Goal: Obtain resource: Download file/media

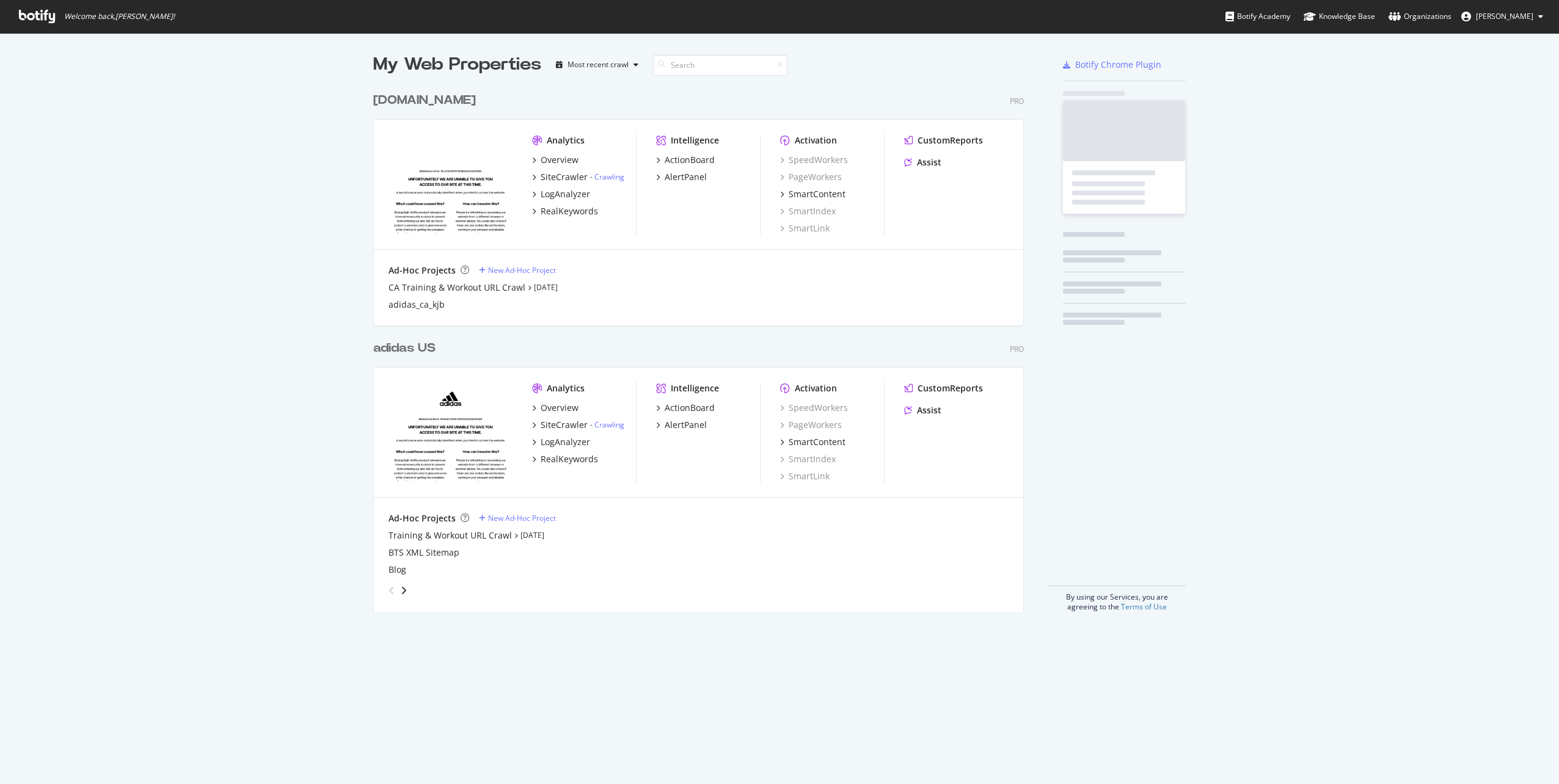
scroll to position [775, 1541]
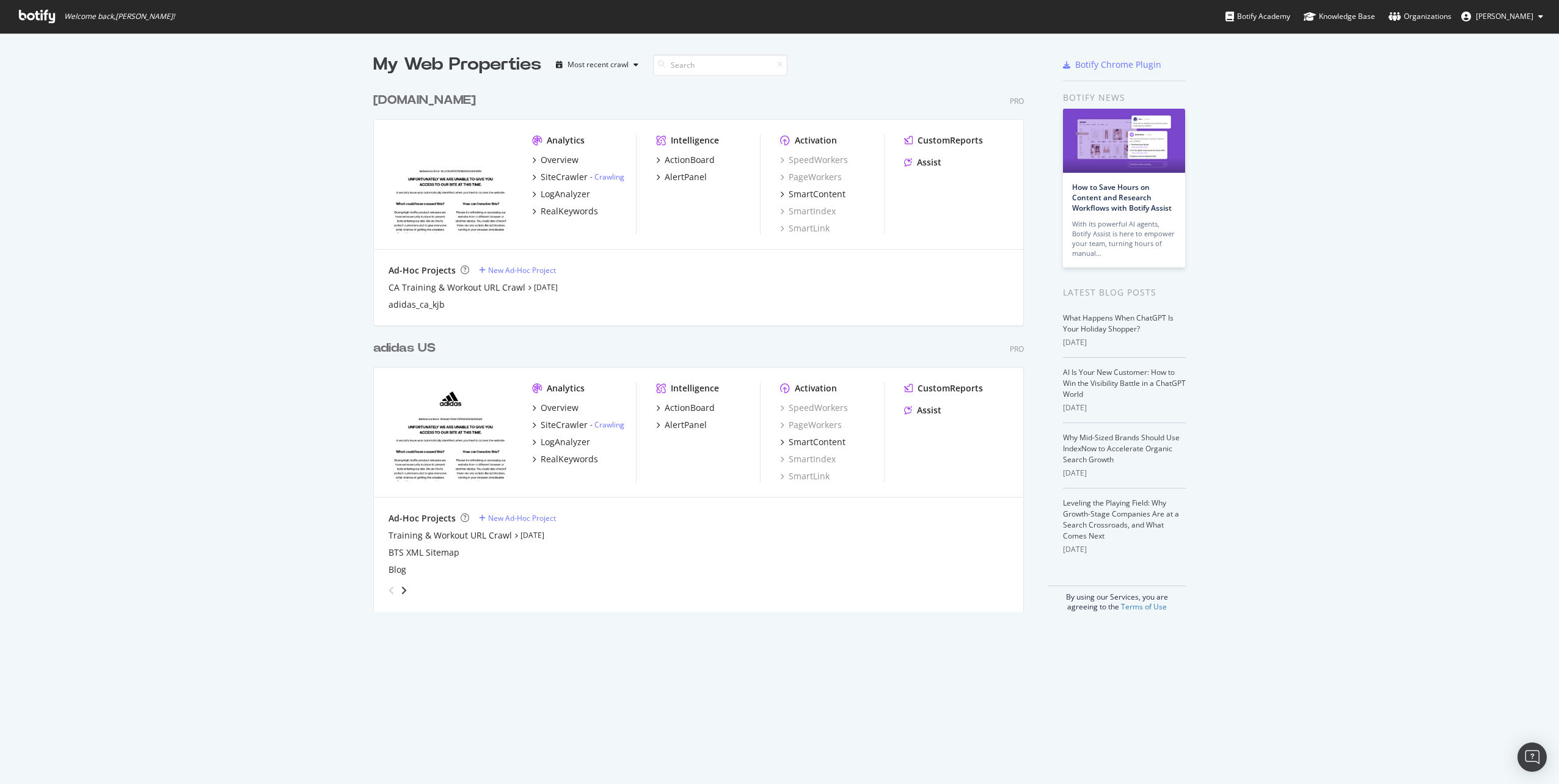
click at [419, 100] on div "[DOMAIN_NAME]" at bounding box center [424, 100] width 102 height 18
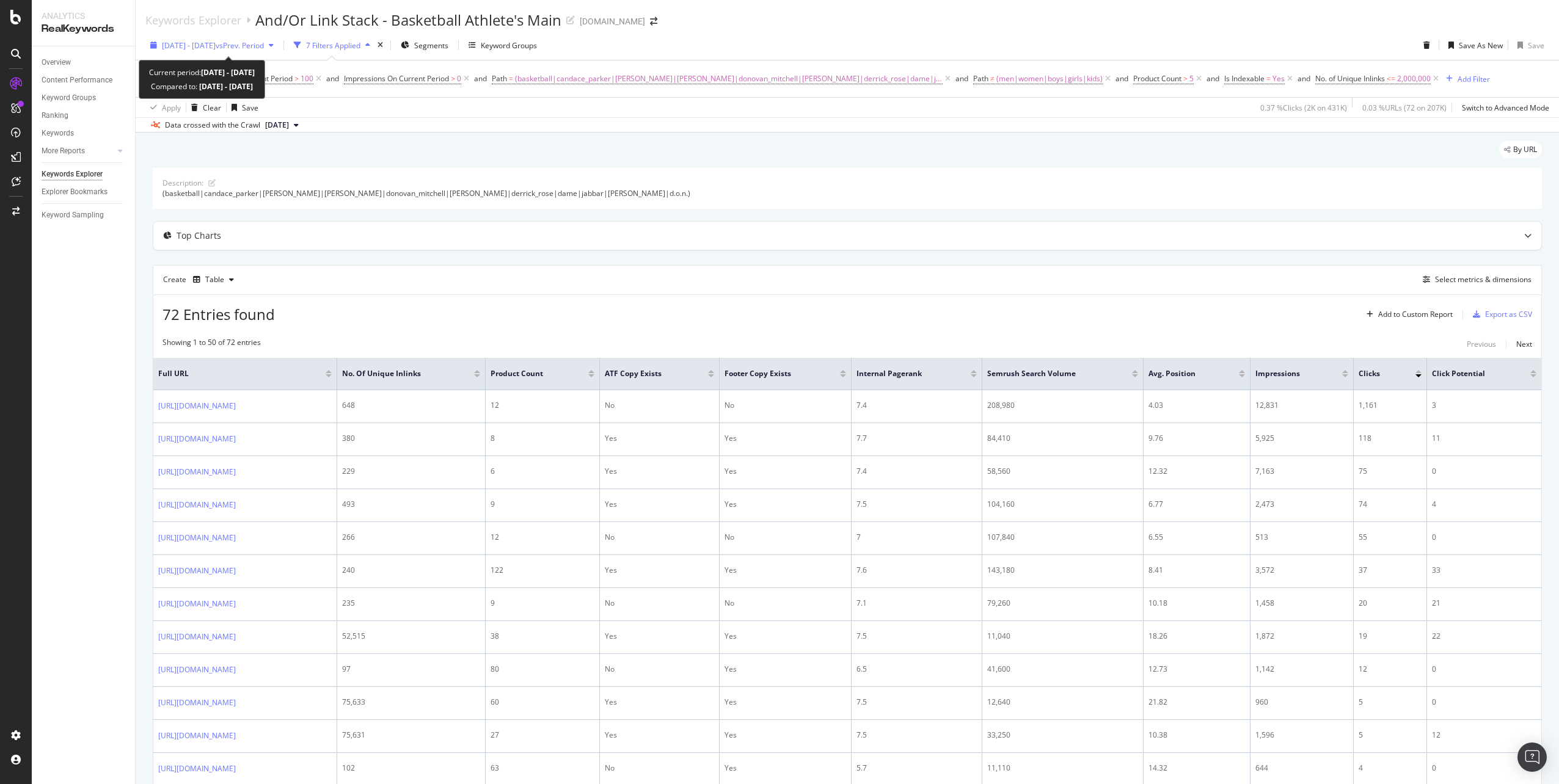
click at [274, 44] on icon "button" at bounding box center [271, 45] width 5 height 8
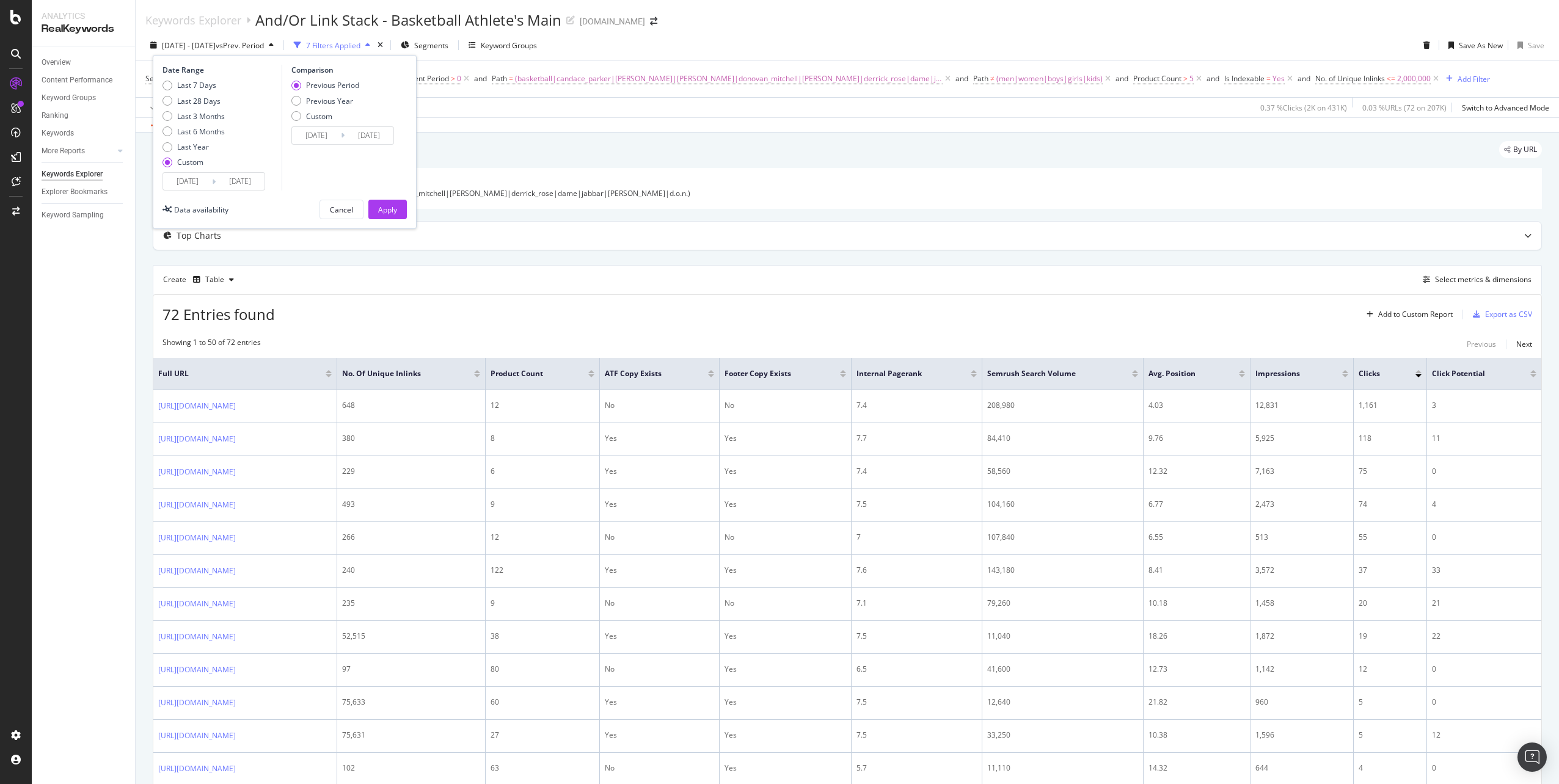
click at [200, 172] on div "2025/01/12 Navigate forward to interact with the calendar and select a date. Pr…" at bounding box center [214, 181] width 102 height 18
click at [198, 179] on input "2025/01/12" at bounding box center [188, 181] width 49 height 17
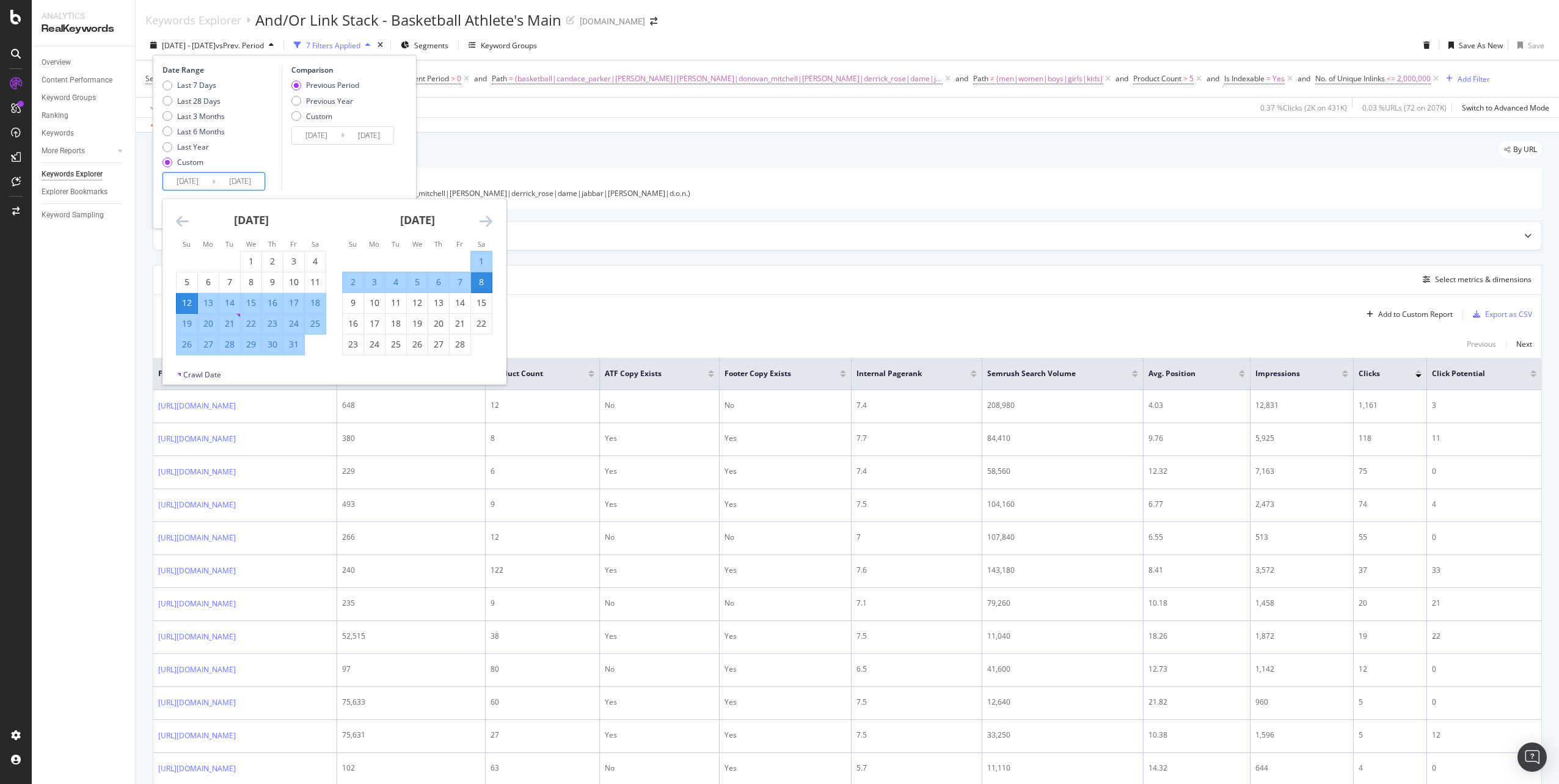
click at [189, 222] on div "January 2025" at bounding box center [251, 225] width 150 height 52
click at [182, 221] on icon "Move backward to switch to the previous month." at bounding box center [182, 221] width 13 height 14
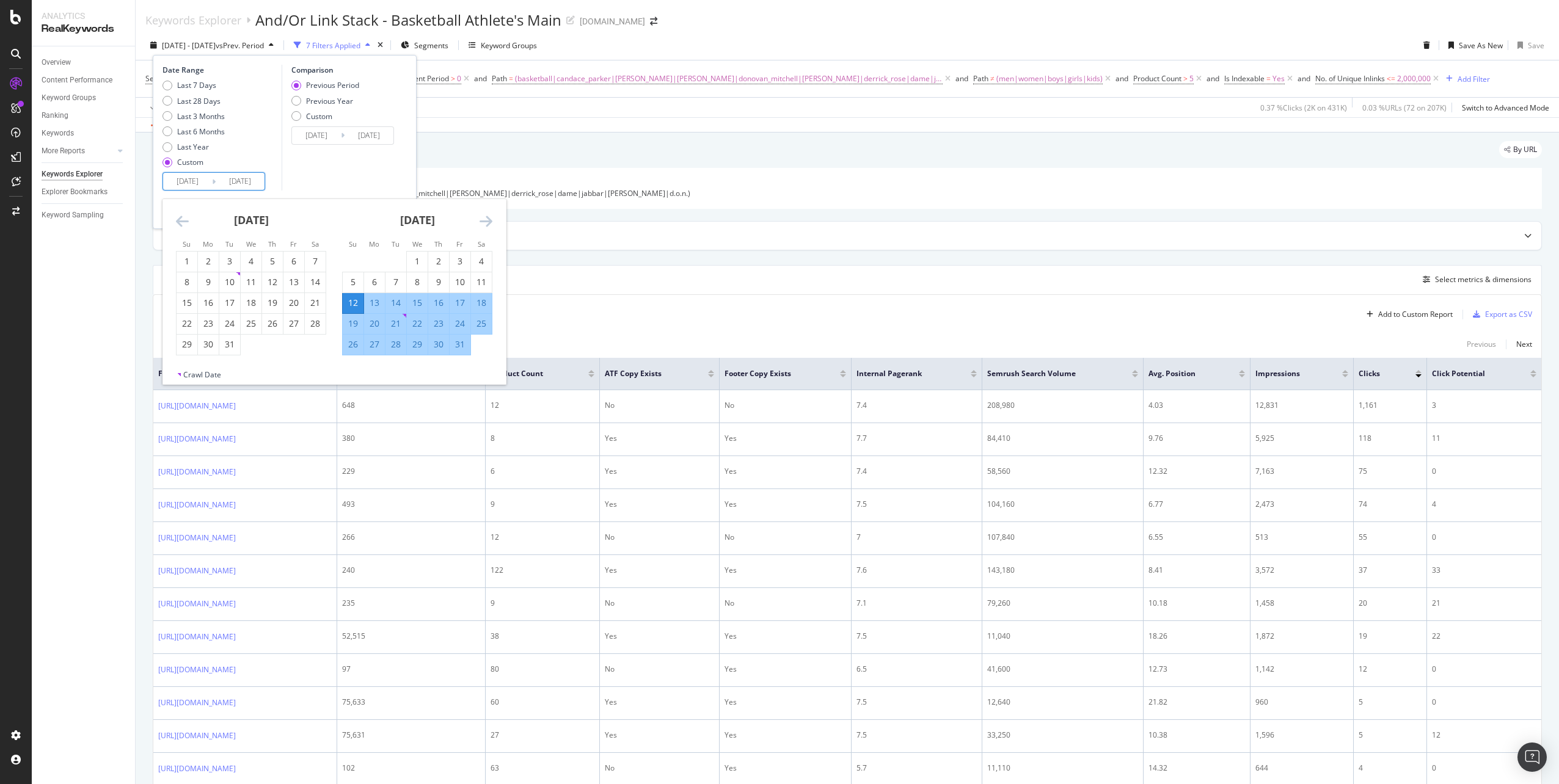
click at [180, 221] on icon "Move backward to switch to the previous month." at bounding box center [182, 221] width 13 height 14
click at [227, 260] on div "1" at bounding box center [230, 262] width 20 height 12
type input "2024/10/01"
type input "2024/05/23"
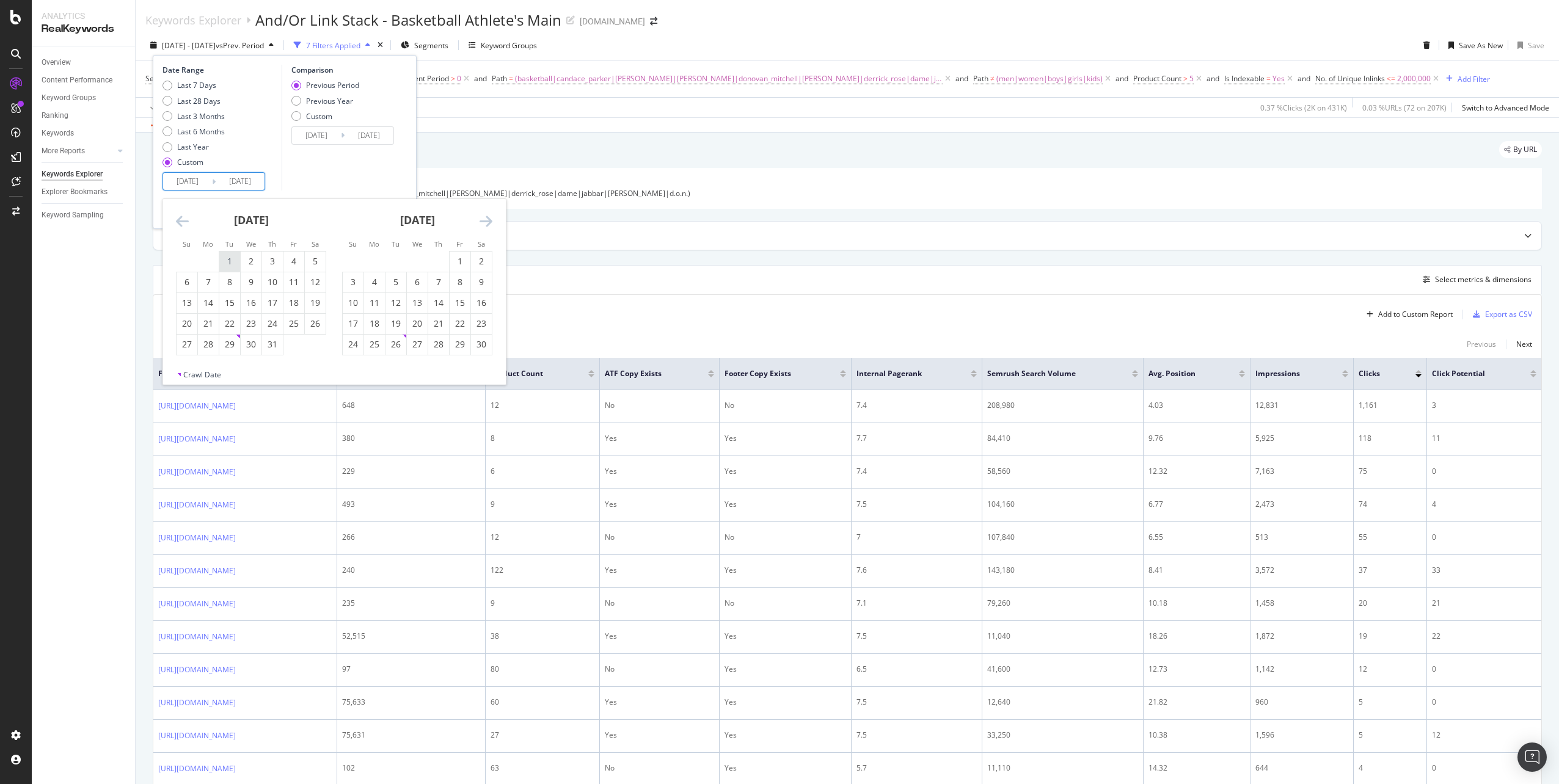
type input "2024/09/30"
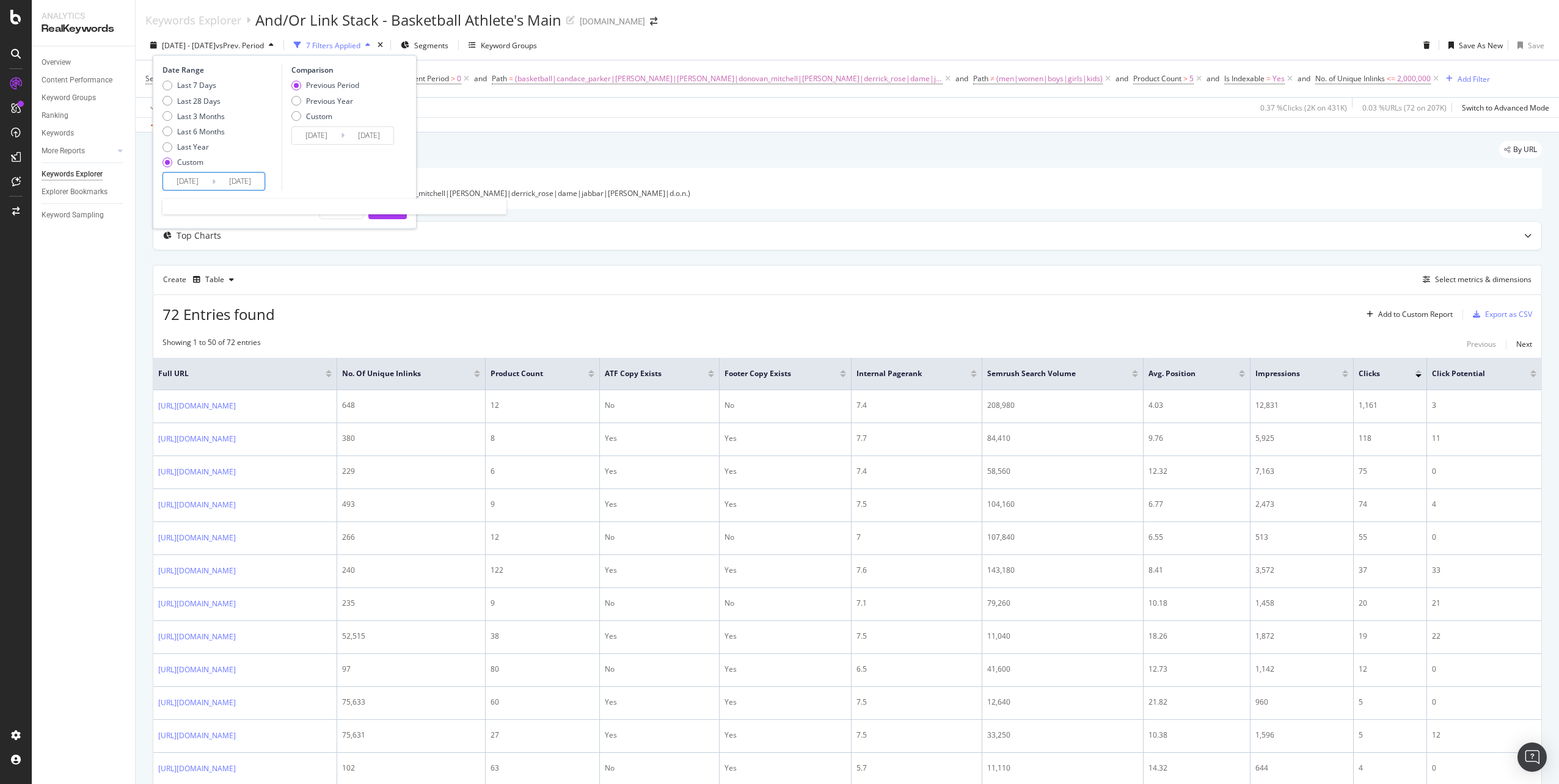
click at [249, 184] on input "2025/02/08" at bounding box center [240, 181] width 49 height 17
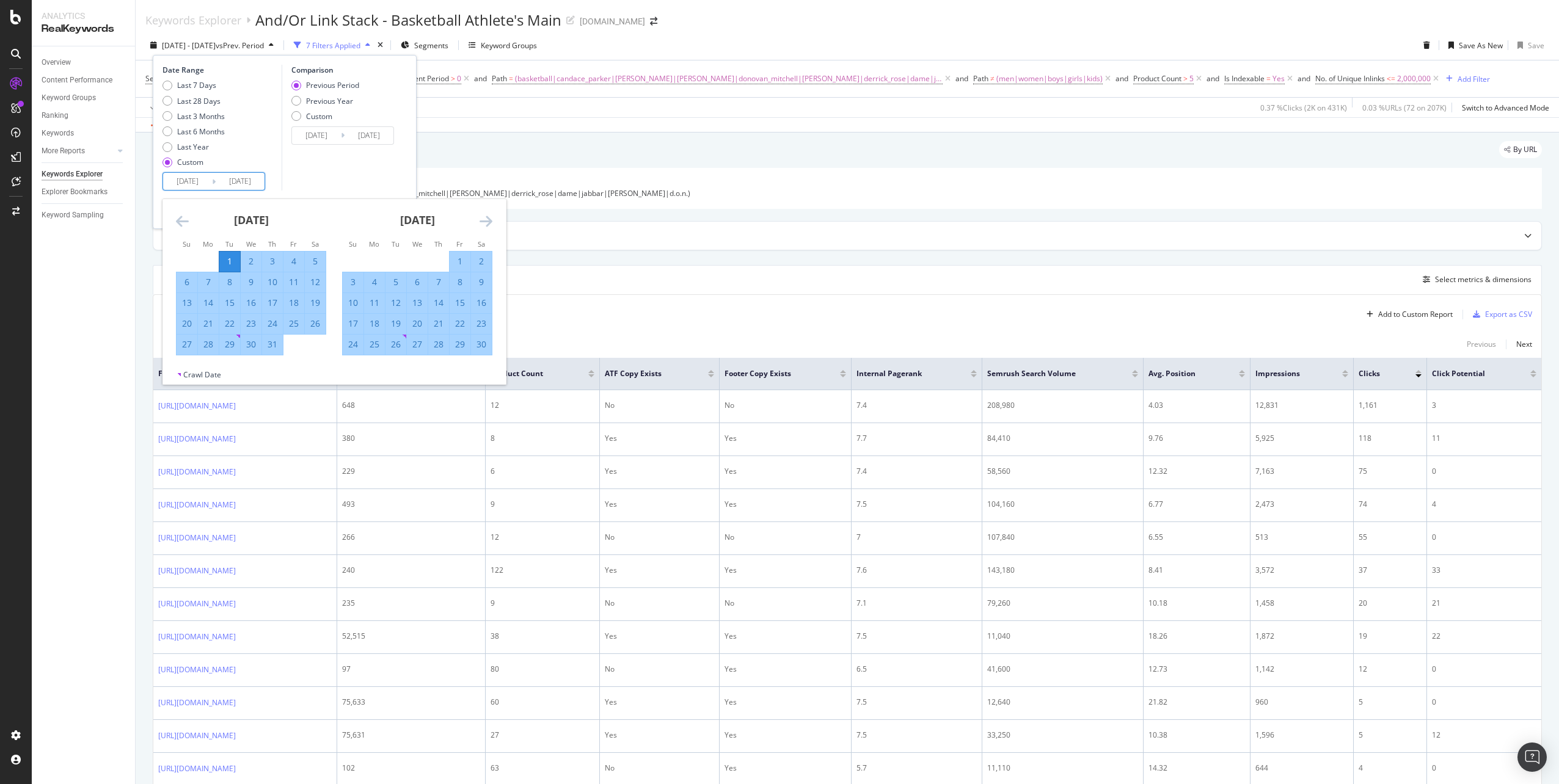
click at [482, 219] on icon "Move forward to switch to the next month." at bounding box center [486, 221] width 13 height 14
click at [400, 342] on div "31" at bounding box center [396, 344] width 20 height 12
type input "2024/12/31"
type input "2024/07/01"
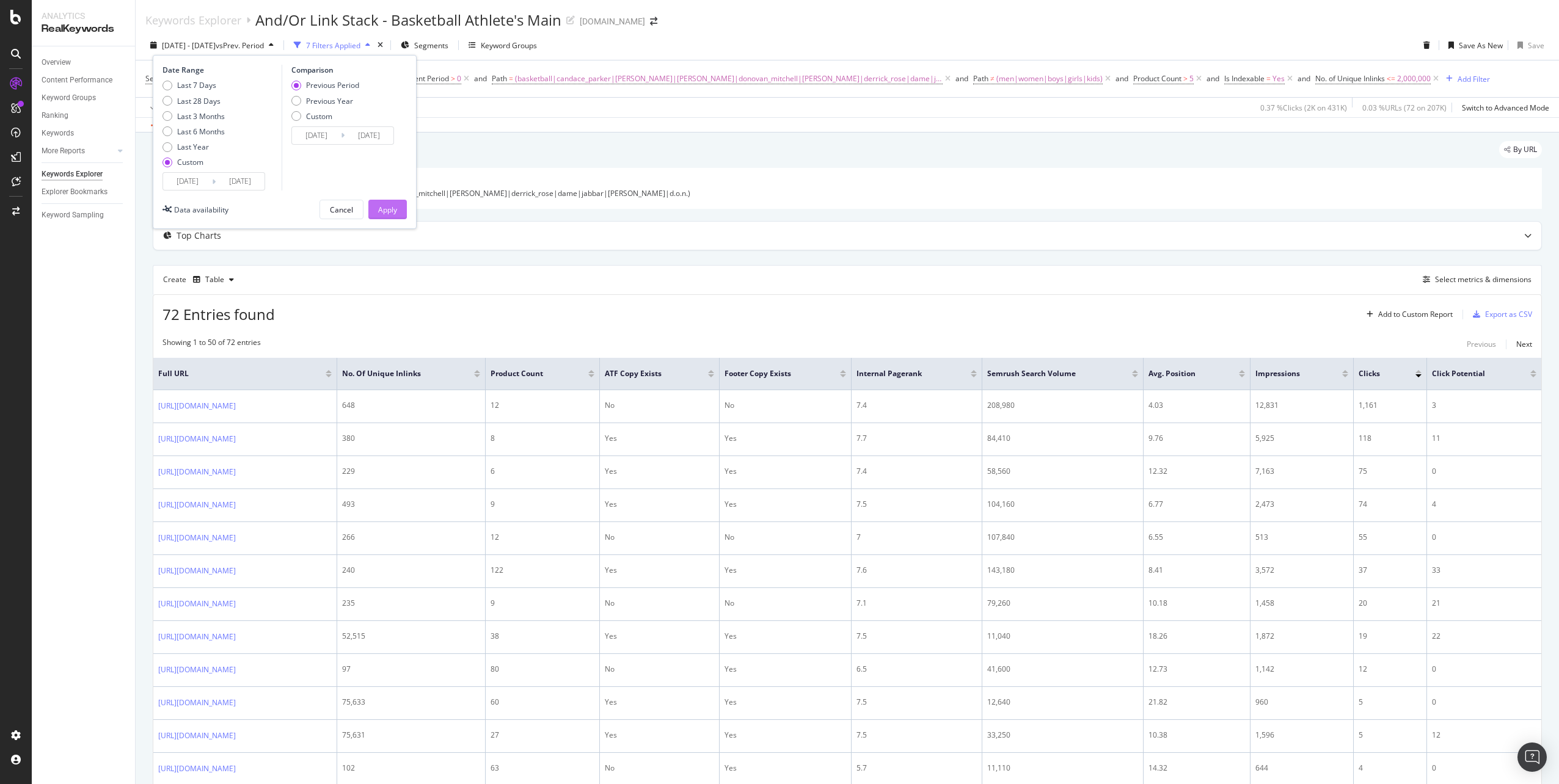
click at [393, 216] on div "Apply" at bounding box center [387, 209] width 19 height 18
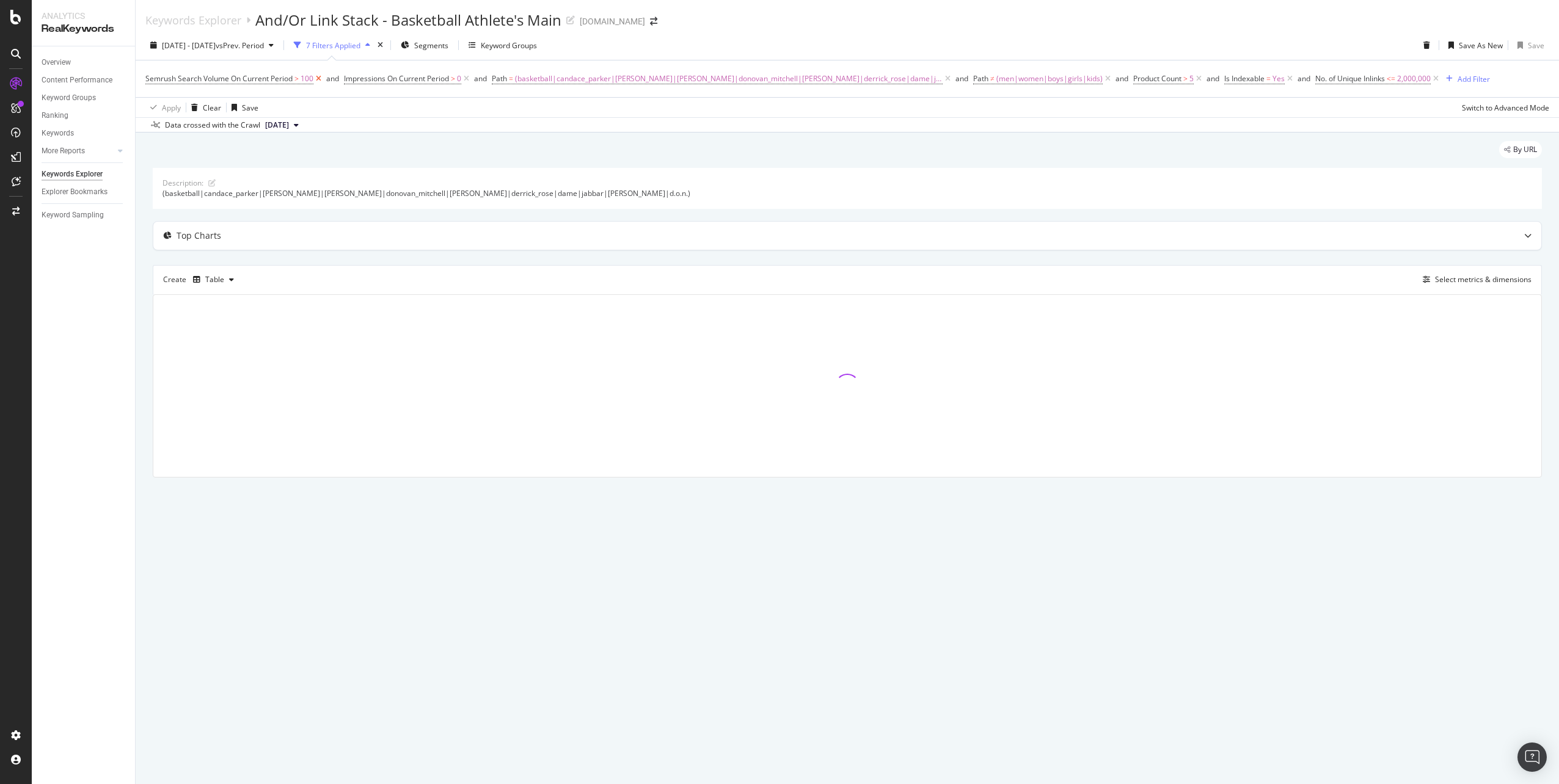
click at [318, 82] on icon at bounding box center [318, 79] width 10 height 12
click at [904, 78] on icon at bounding box center [909, 79] width 10 height 12
click at [835, 82] on icon at bounding box center [840, 79] width 10 height 12
click at [981, 79] on icon at bounding box center [986, 79] width 10 height 12
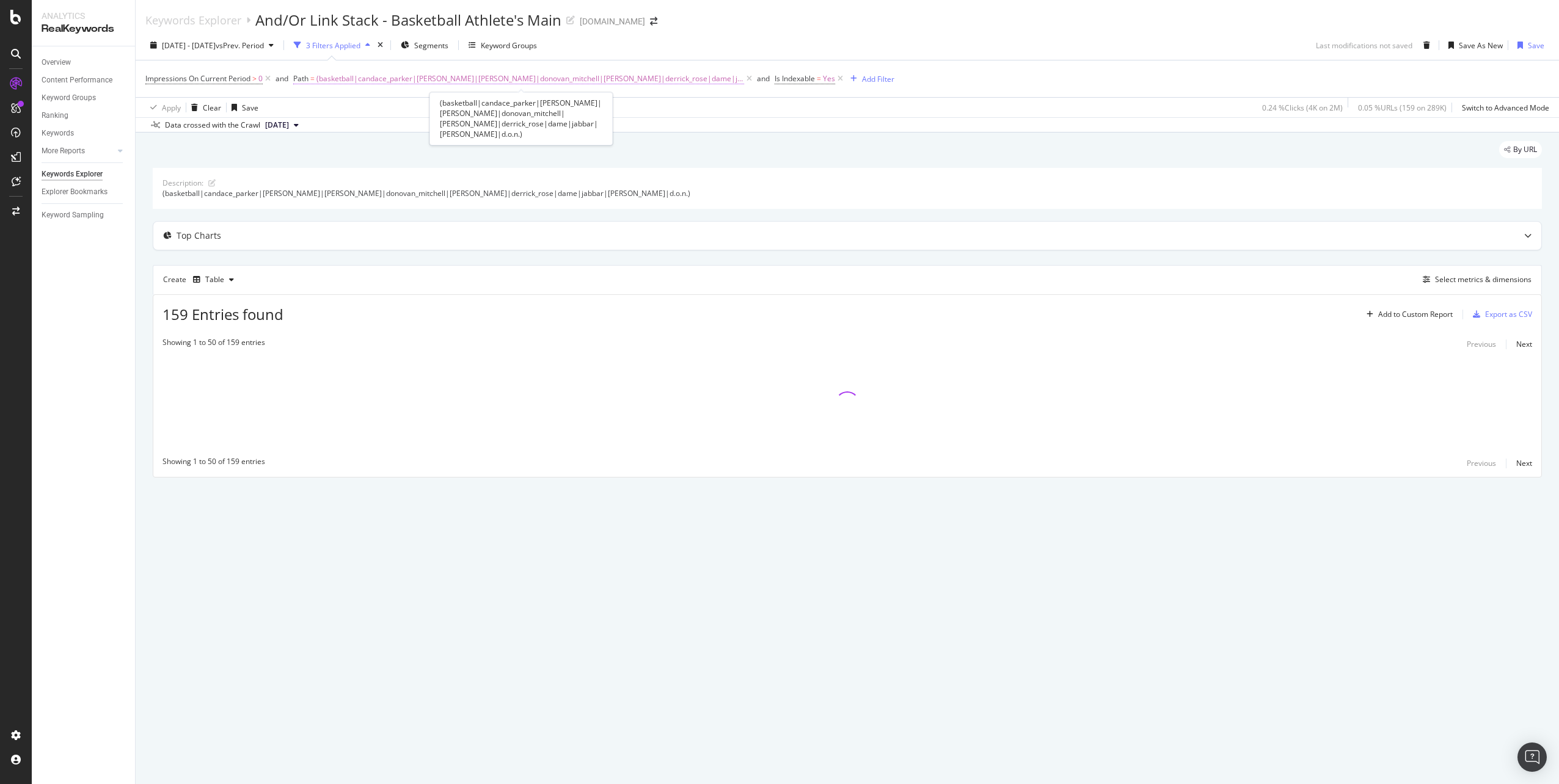
click at [695, 84] on span "(basketball|candace_parker|anthony_edwards|james_harden|donovan_mitchell|damian…" at bounding box center [530, 79] width 428 height 17
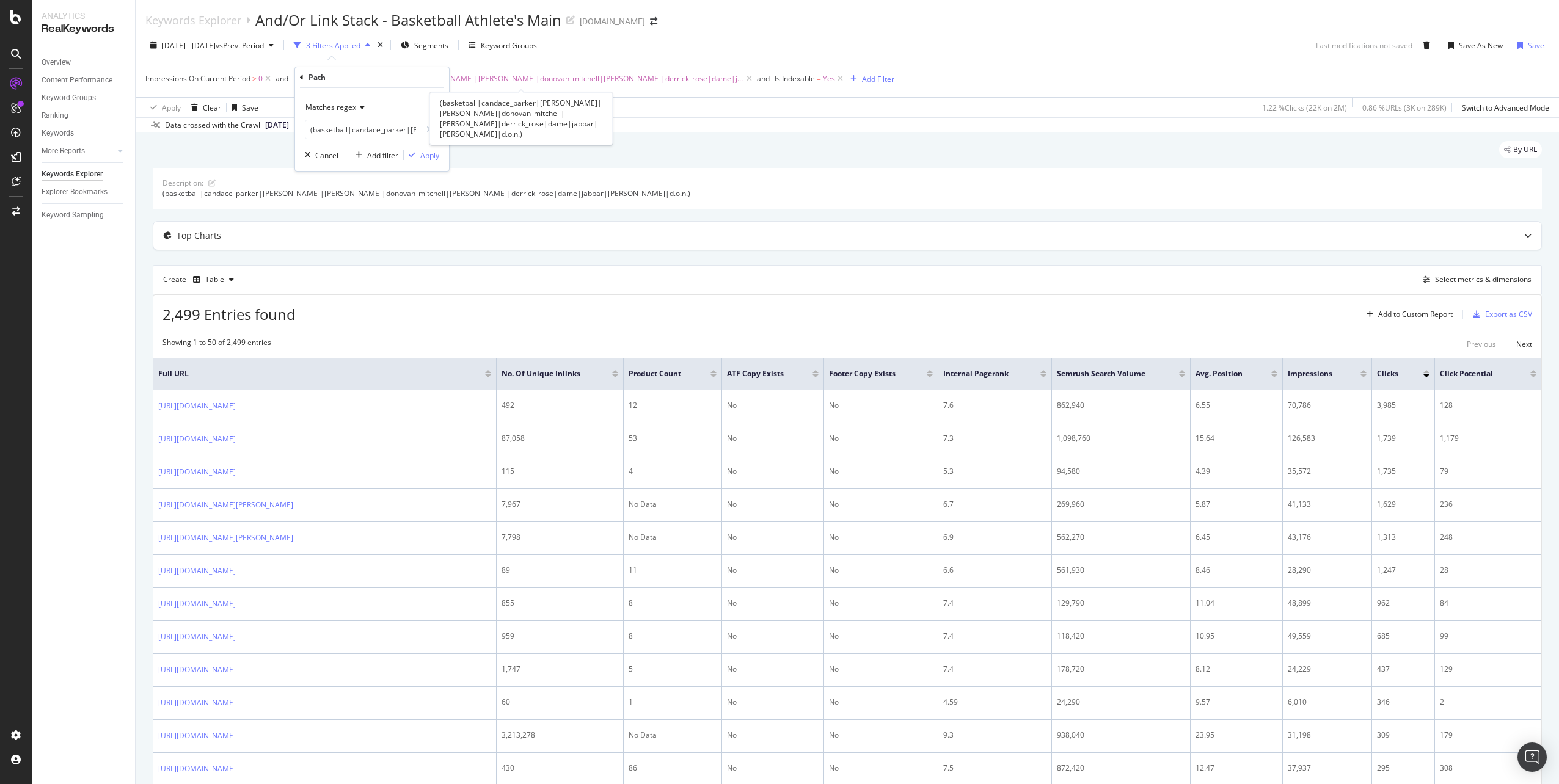
click at [557, 79] on span "(basketball|candace_parker|anthony_edwards|james_harden|donovan_mitchell|damian…" at bounding box center [530, 79] width 428 height 17
click at [392, 139] on input "(basketball|candace_parker|anthony_edwards|james_harden|donovan_mitchell|damian…" at bounding box center [363, 129] width 115 height 20
click at [365, 130] on input "(gift_guide|" at bounding box center [363, 129] width 115 height 20
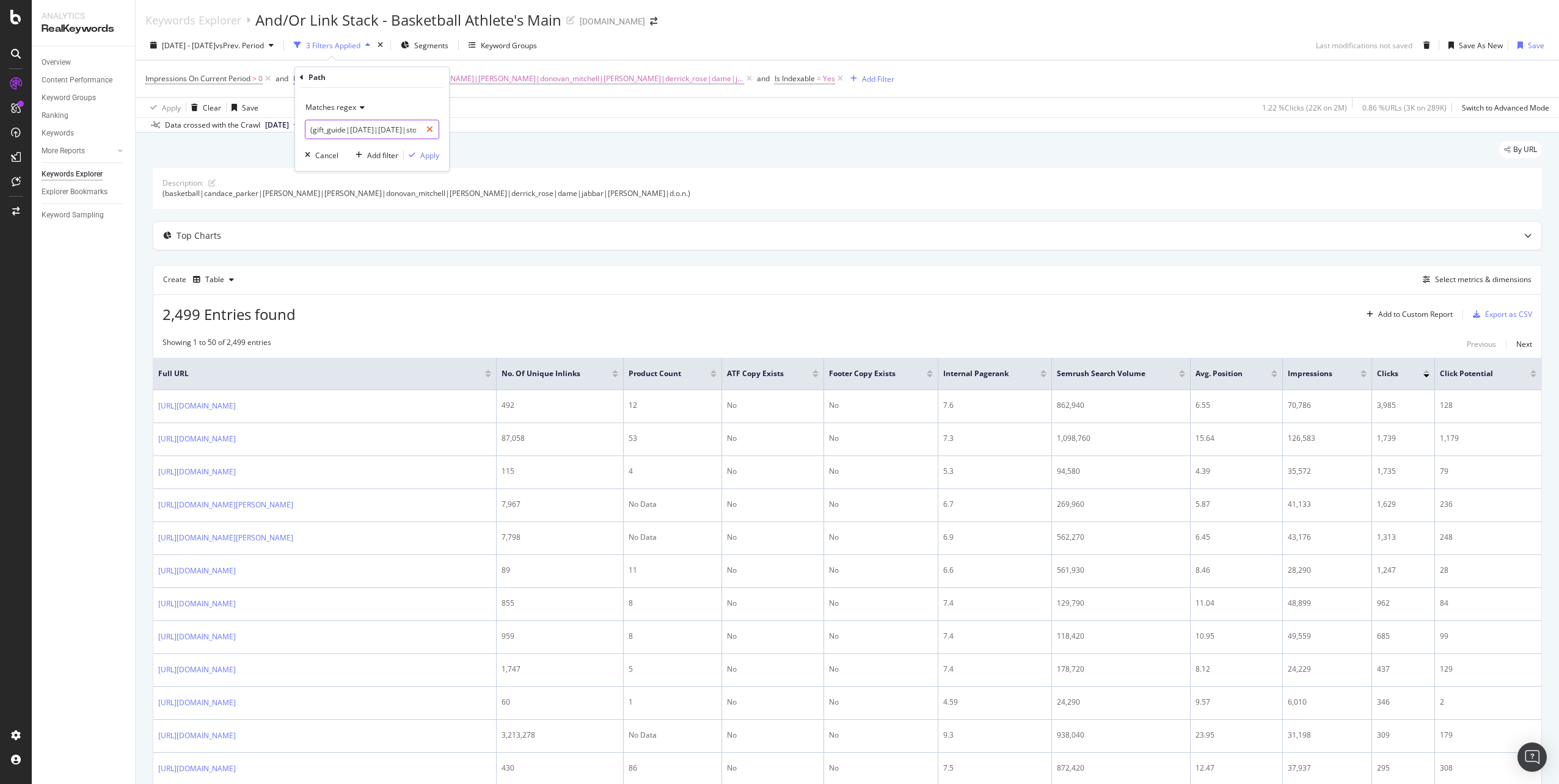
scroll to position [0, 95]
drag, startPoint x: 413, startPoint y: 129, endPoint x: 426, endPoint y: 129, distance: 13.0
click at [426, 129] on div "(gift_guide|black_friday|cyber_monday|stocking_stuffers|)" at bounding box center [372, 129] width 135 height 20
click at [414, 132] on input "(gift_guide|black_friday|cyber_monday|stocking_stuffers|)" at bounding box center [363, 129] width 115 height 20
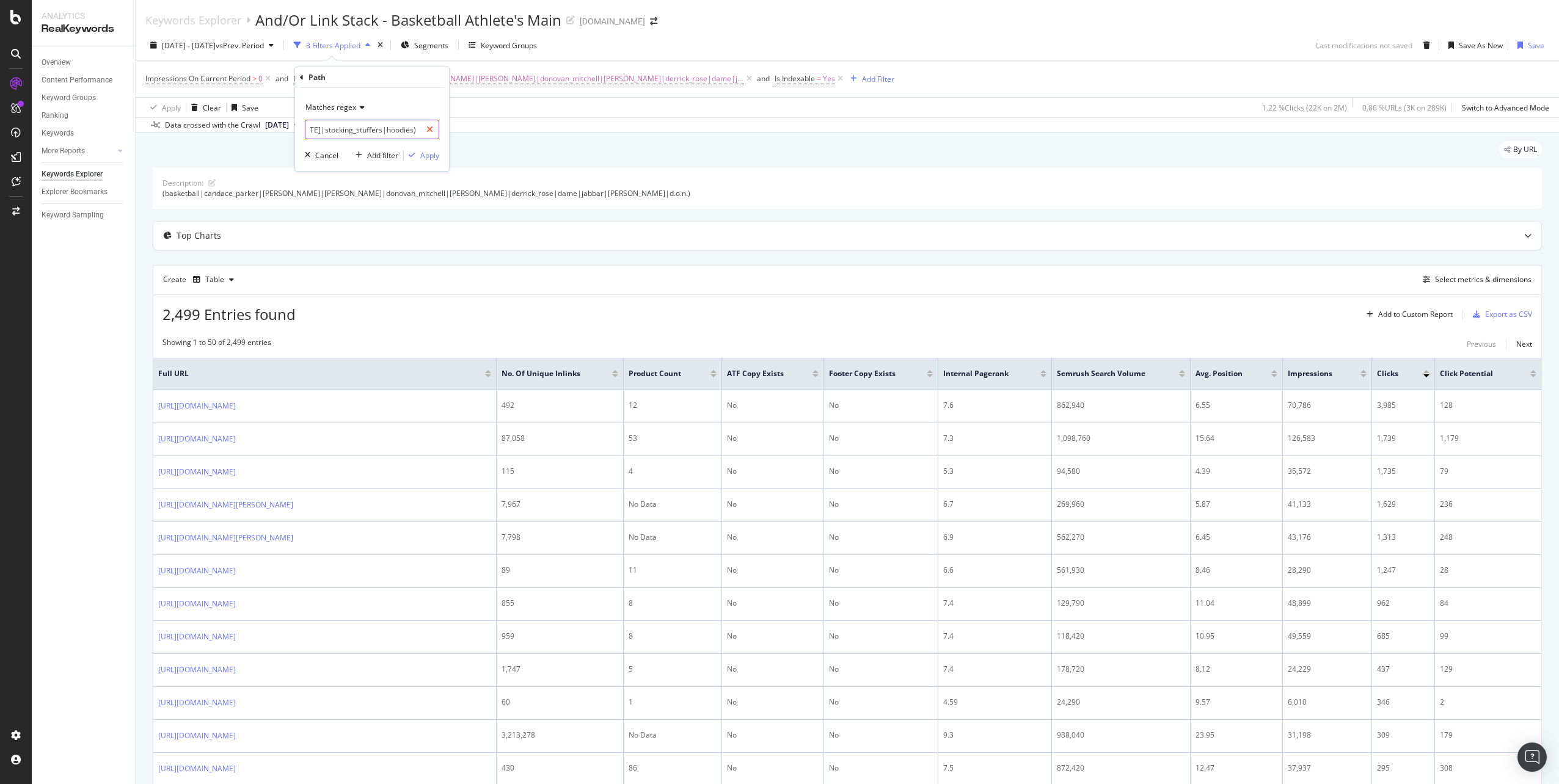
drag, startPoint x: 415, startPoint y: 131, endPoint x: 433, endPoint y: 130, distance: 18.0
click at [461, 126] on body "Analytics RealKeywords Overview Content Performance Keyword Groups Ranking Keyw…" at bounding box center [780, 392] width 1559 height 784
paste input "survetements"
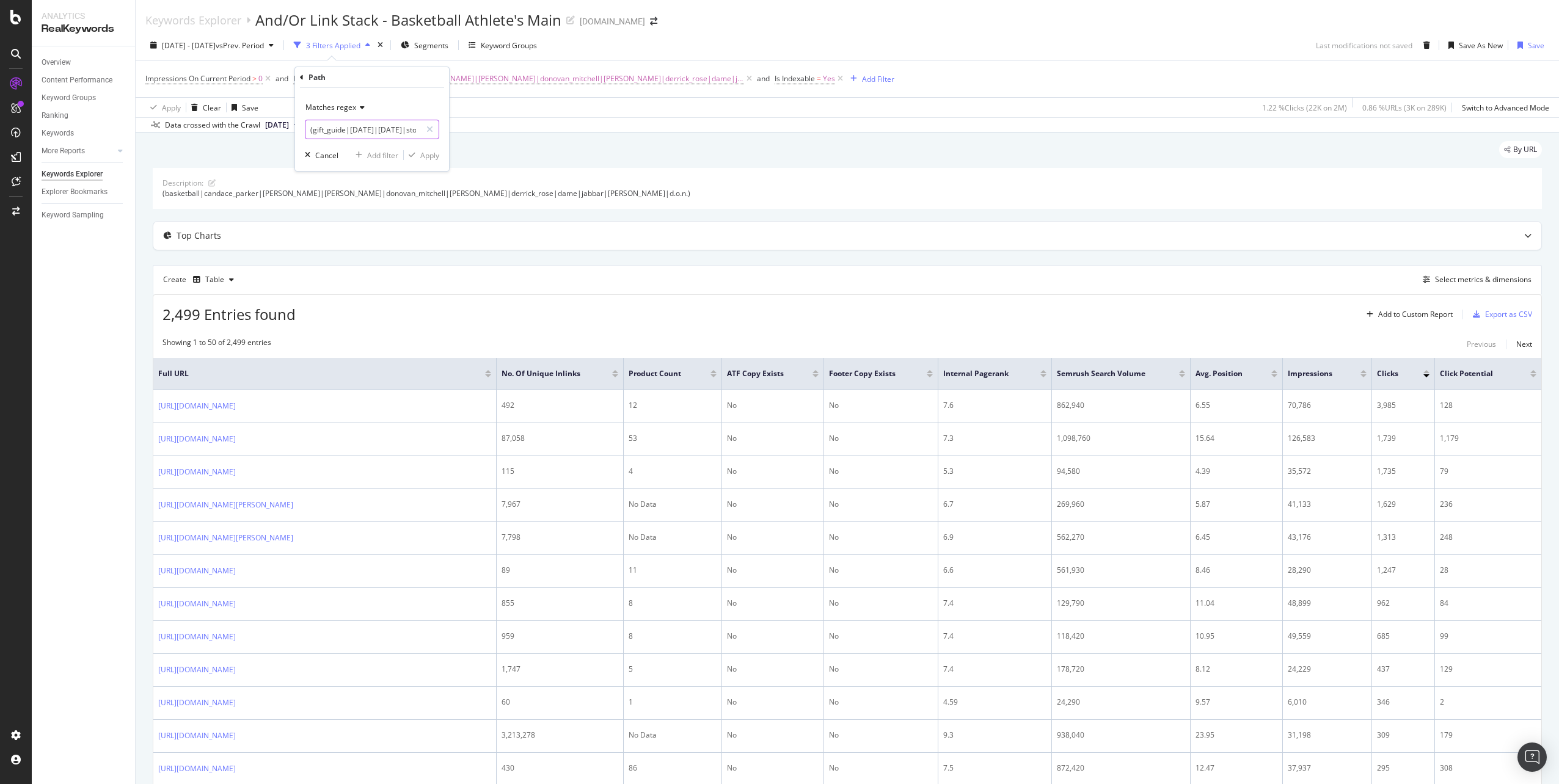
click at [405, 128] on input "(gift_guide|black_friday|cyber_monday|stocking_stuffers|hoodies|survetements" at bounding box center [363, 129] width 115 height 20
click at [402, 133] on input "(gift_guide|black_friday|cyber_monday|stocking_stuffers|hoodies|survetements|ve…" at bounding box center [363, 129] width 115 height 20
click at [397, 126] on input "(gift_guide|black_friday|cyber_monday|stocking_stuffers|hoodies|survetements|ve…" at bounding box center [363, 129] width 115 height 20
drag, startPoint x: 368, startPoint y: 128, endPoint x: 470, endPoint y: 123, distance: 102.1
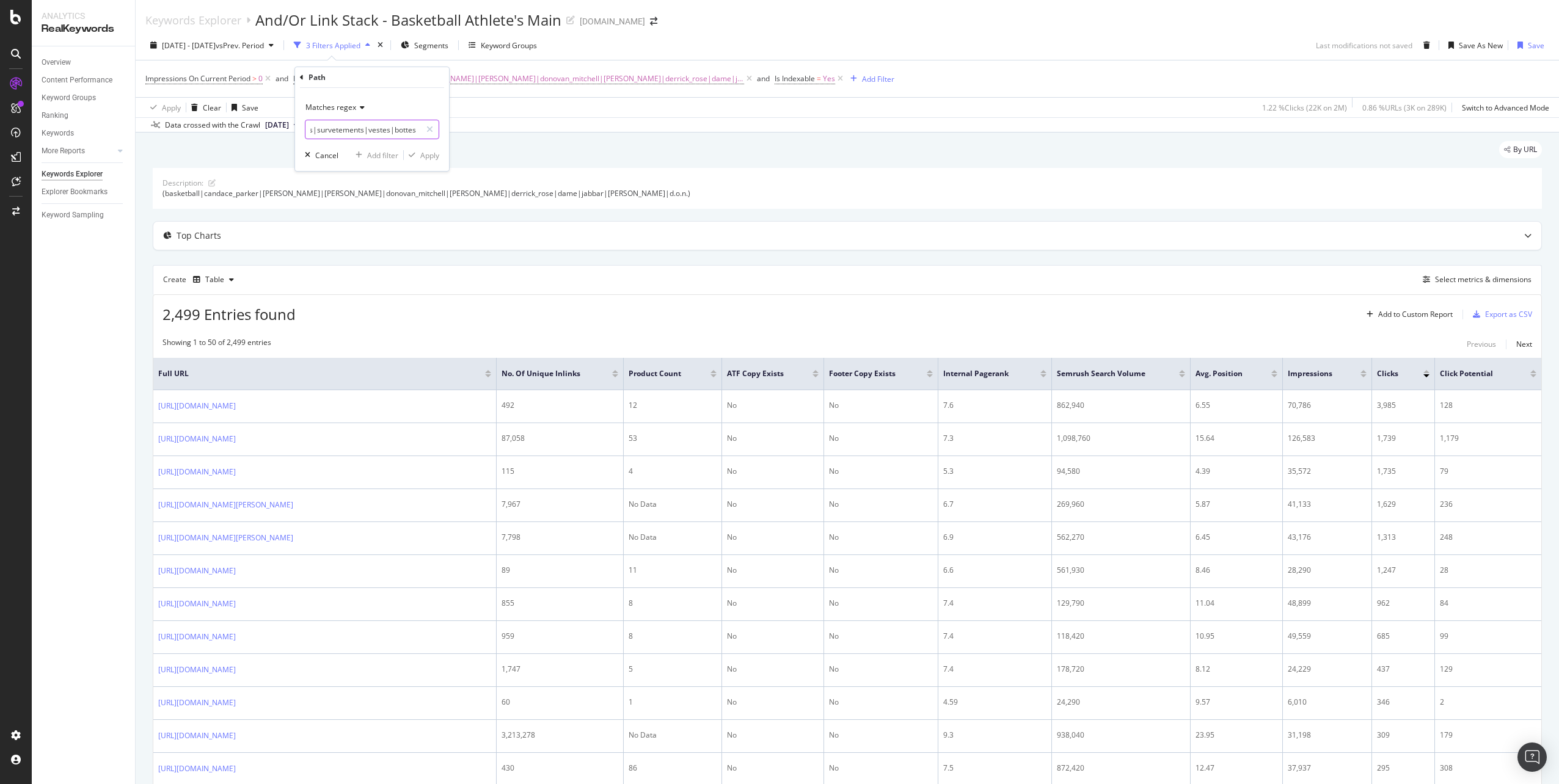
click at [470, 123] on body "Analytics RealKeywords Overview Content Performance Keyword Groups Ranking Keyw…" at bounding box center [780, 392] width 1559 height 784
click at [415, 130] on input "(gift_guide|black_friday|cyber_monday|stocking_stuffers|hoodies|survetements|ve…" at bounding box center [363, 129] width 115 height 20
click at [400, 128] on input "(gift_guide|black_friday|cyber_monday|stocking_stuffers|hoodies|survetements|ve…" at bounding box center [363, 129] width 115 height 20
click at [401, 129] on input "(gift_guide|black_friday|cyber_monday|stocking_stuffers|hoodies|survetements|ve…" at bounding box center [363, 129] width 115 height 20
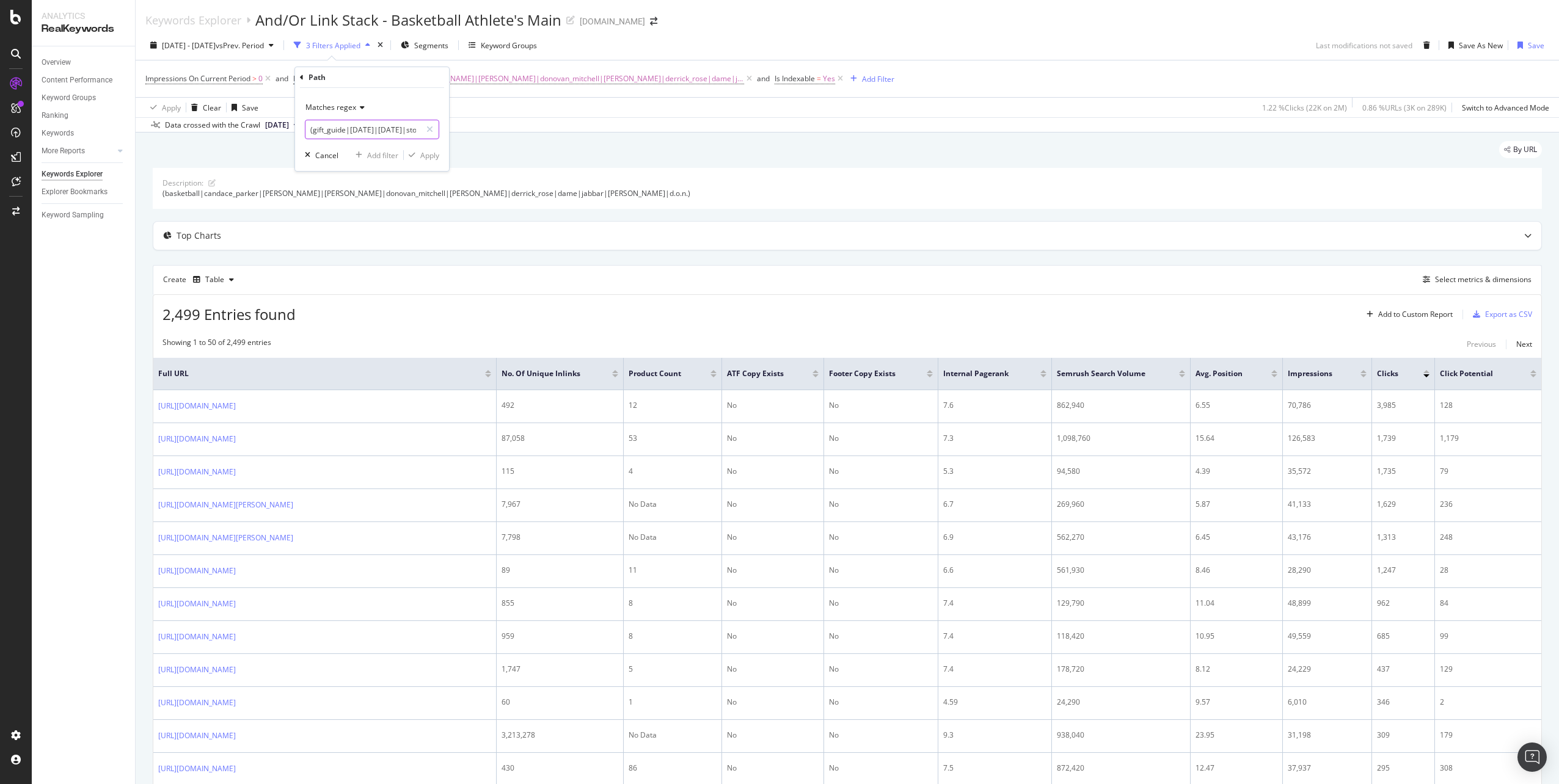
click at [400, 133] on input "(gift_guide|black_friday|cyber_monday|stocking_stuffers|hoodies|survetements|ve…" at bounding box center [363, 129] width 115 height 20
click at [411, 127] on input "(gift_guide|black_friday|cyber_monday|stocking_stuffers|hoodies|survetements|ve…" at bounding box center [363, 129] width 115 height 20
click at [403, 135] on input "(gift_guide|black_friday|cyber_monday|stocking_stuffers|hoodies|survetements|ve…" at bounding box center [363, 129] width 115 height 20
drag, startPoint x: 394, startPoint y: 131, endPoint x: 459, endPoint y: 130, distance: 65.0
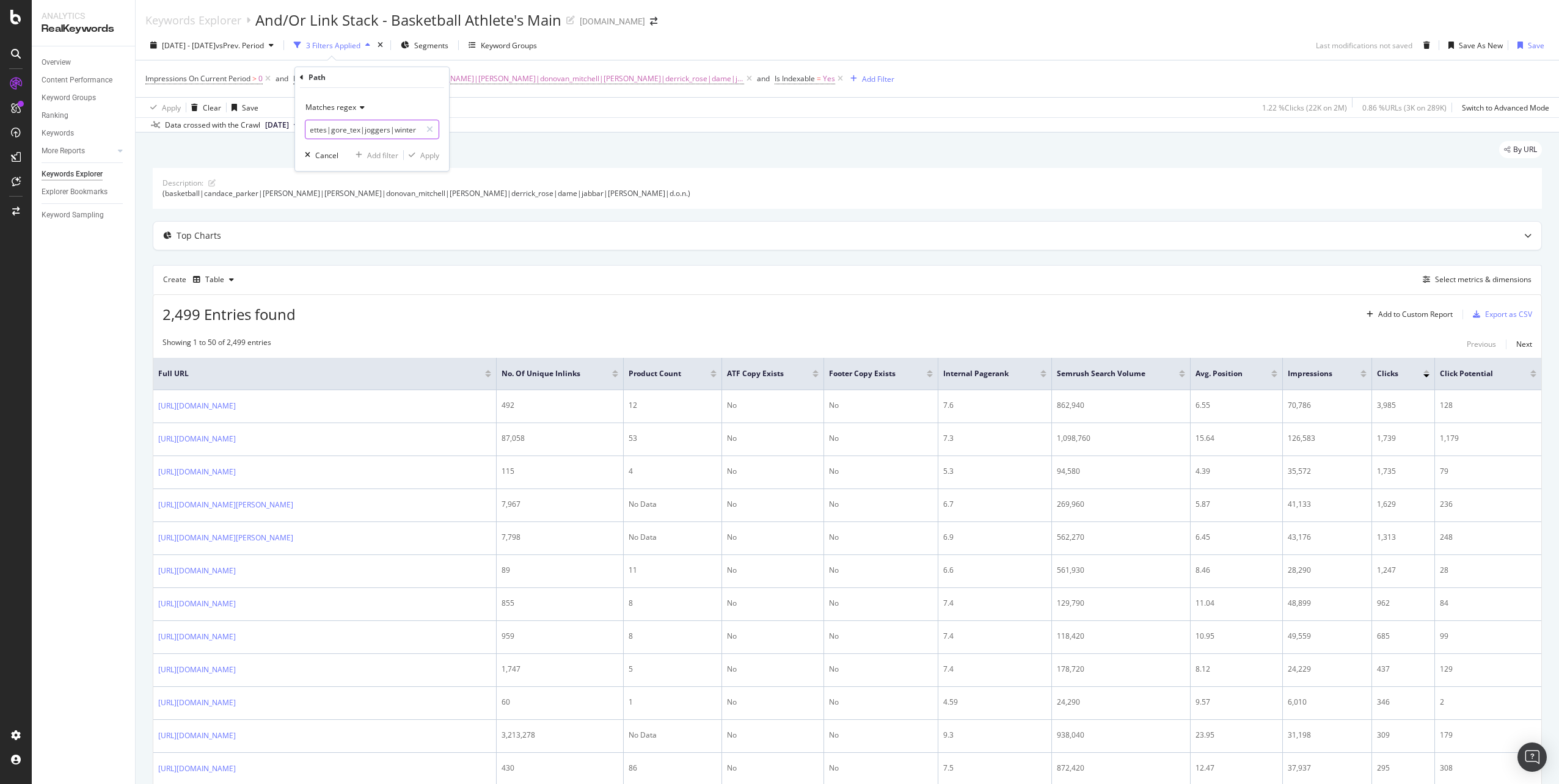
click at [459, 130] on body "Analytics RealKeywords Overview Content Performance Keyword Groups Ranking Keyw…" at bounding box center [780, 392] width 1559 height 784
click at [411, 130] on input "(gift_guide|black_friday|cyber_monday|stocking_stuffers|hoodies|survetements|ve…" at bounding box center [363, 129] width 115 height 20
type input "(gift_guide|black_friday|cyber_monday|stocking_stuffers|hoodies|survetements|ve…"
click at [428, 152] on div "Apply" at bounding box center [430, 155] width 19 height 10
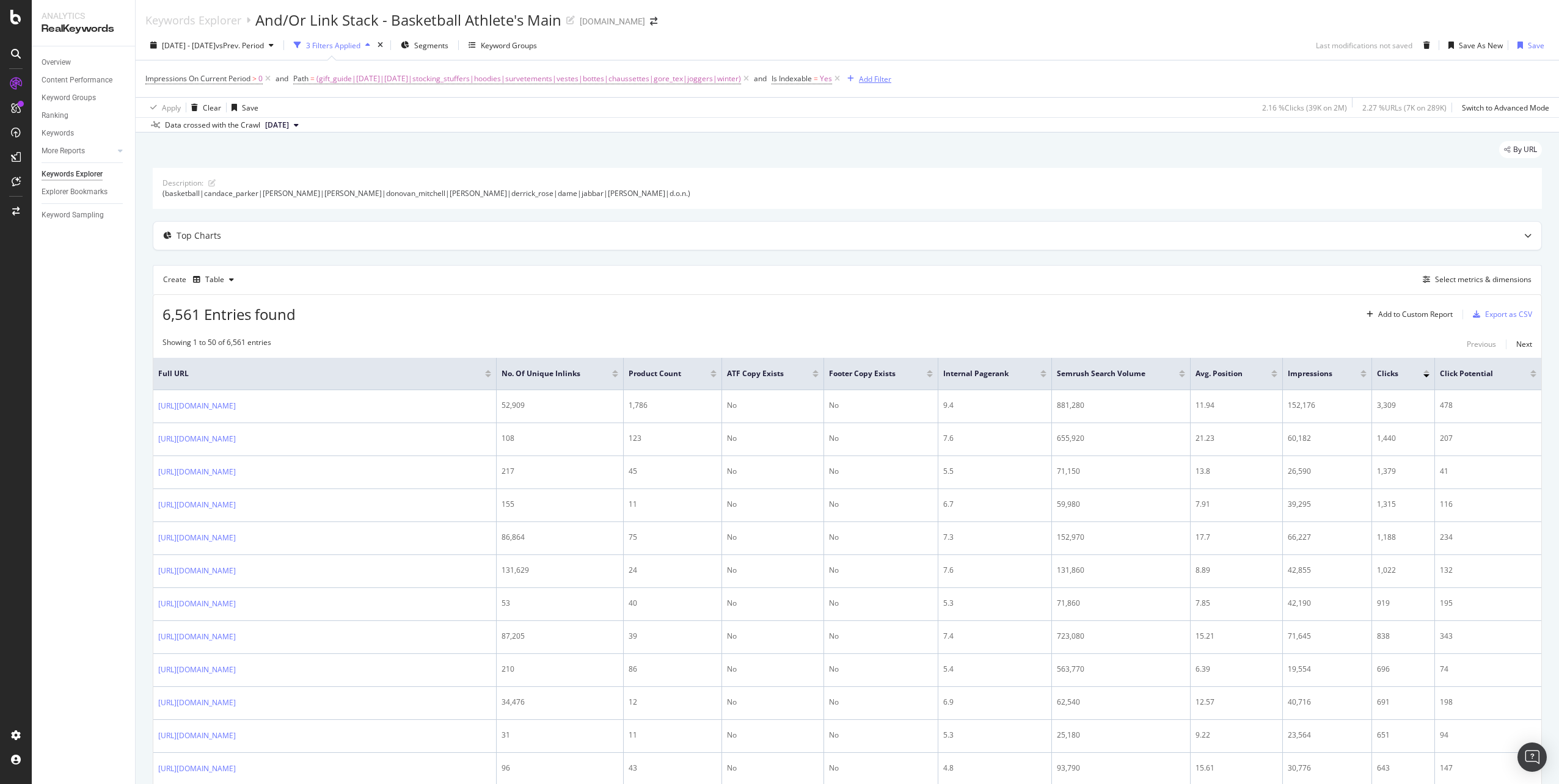
click at [878, 79] on div "Add Filter" at bounding box center [874, 79] width 32 height 10
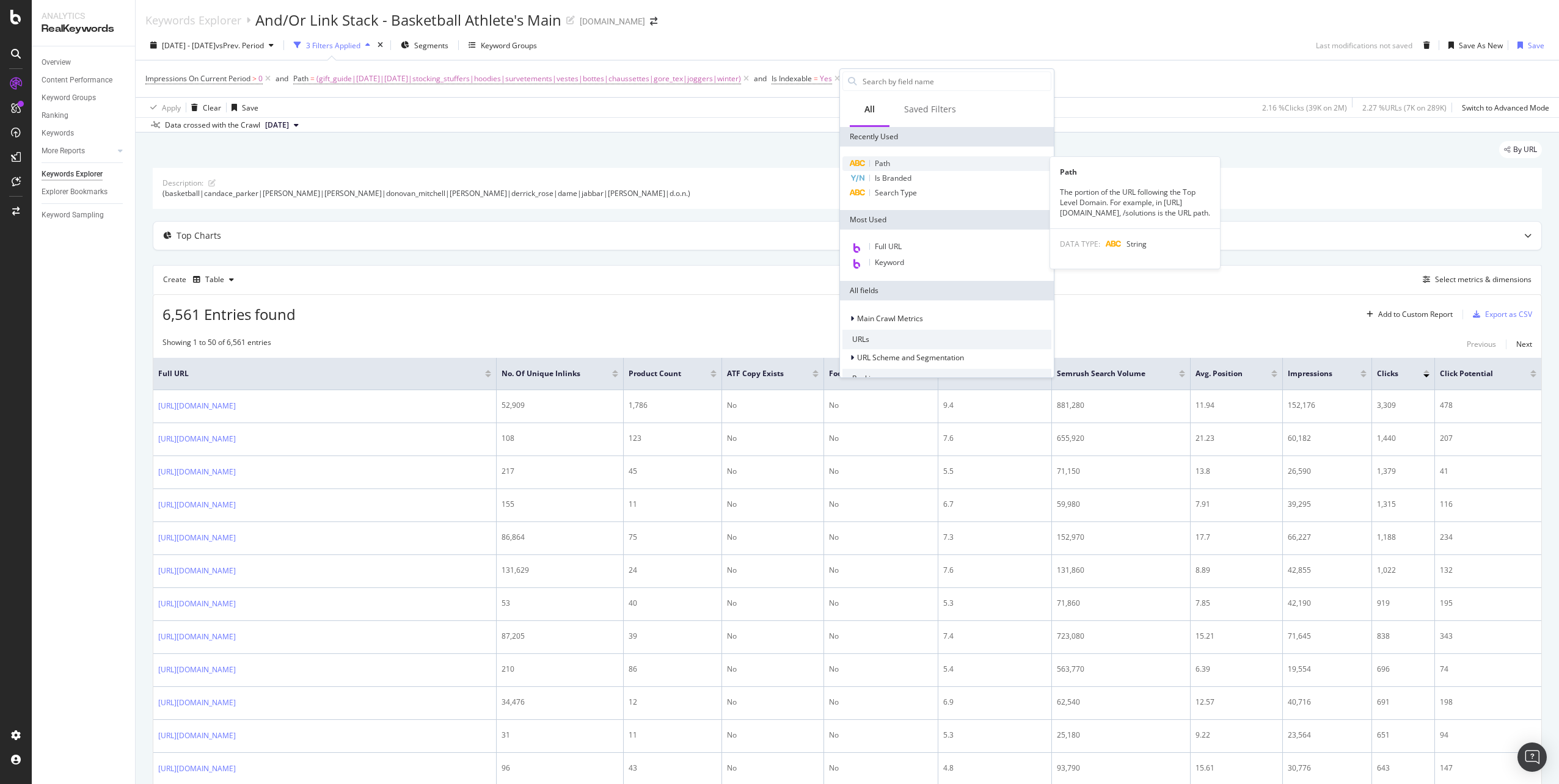
click at [899, 158] on div "Path" at bounding box center [947, 163] width 209 height 14
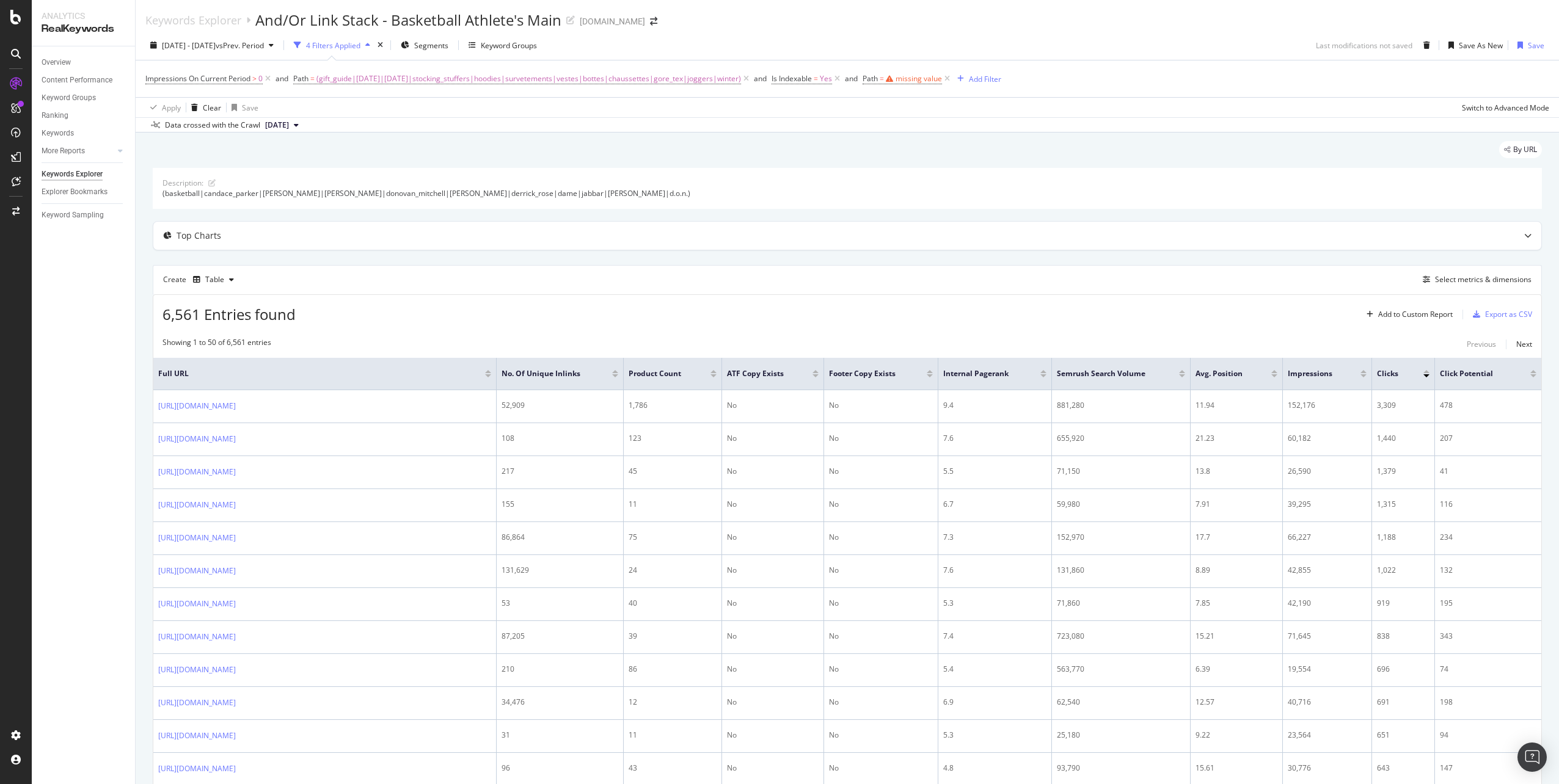
click at [1048, 44] on div "2024 Oct. 1st - Dec. 31st vs Prev. Period 4 Filters Applied Segments Keyword Gr…" at bounding box center [847, 48] width 1423 height 25
click at [1491, 316] on div "Export as CSV" at bounding box center [1508, 313] width 47 height 10
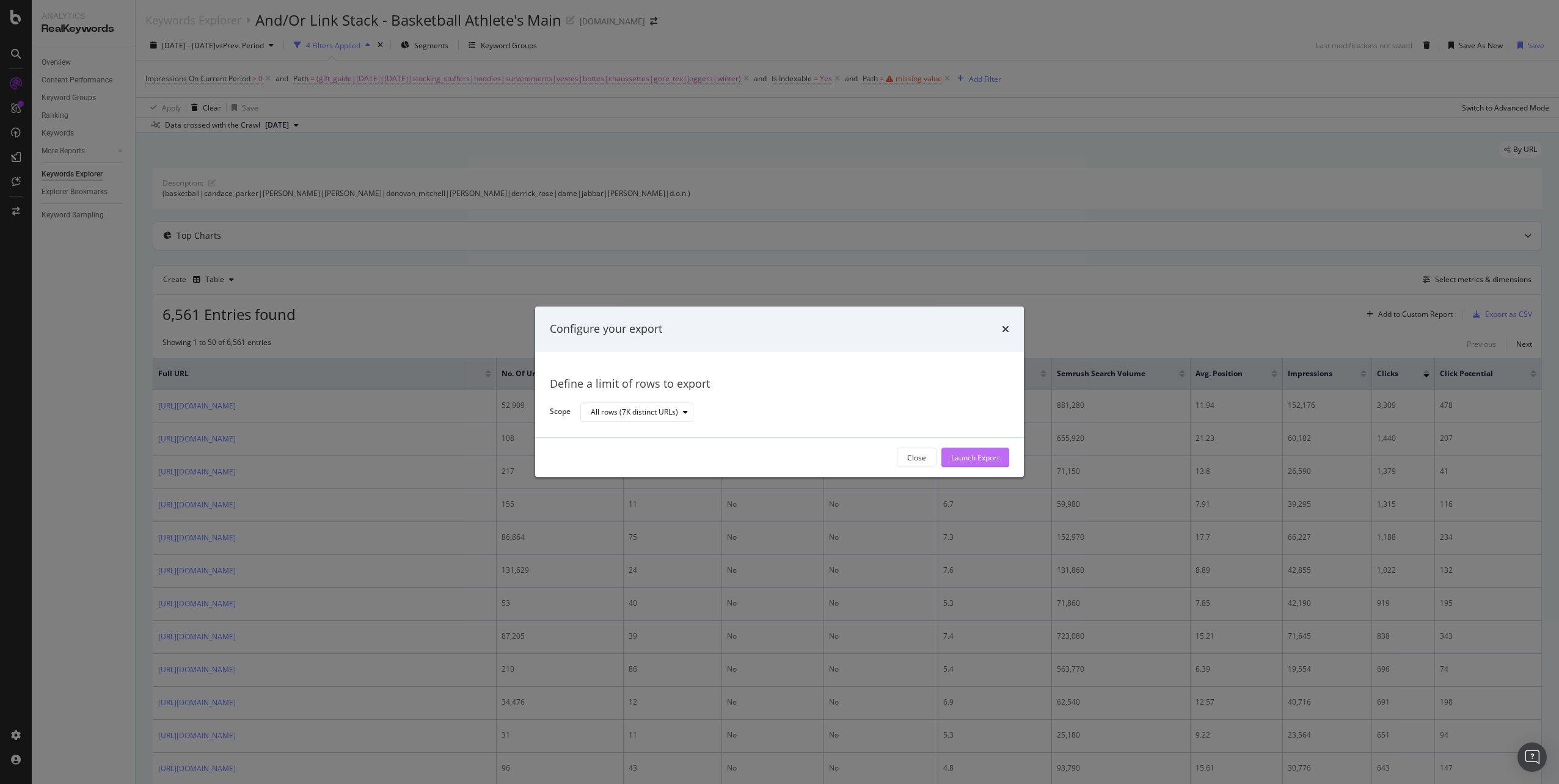
click at [973, 452] on div "Launch Export" at bounding box center [975, 458] width 49 height 18
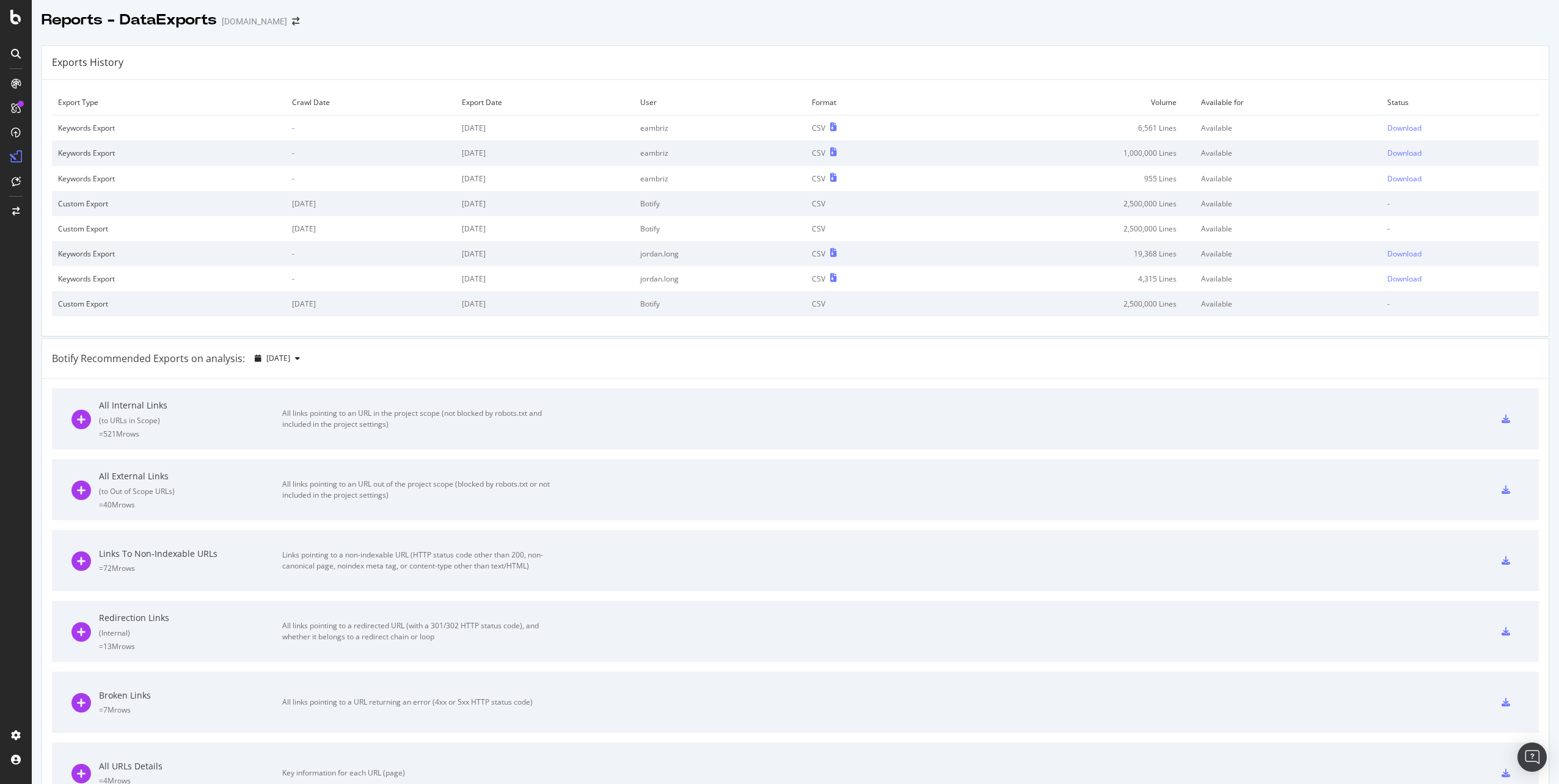
click at [1426, 1] on div "Reports - DataExports [DOMAIN_NAME]" at bounding box center [795, 15] width 1527 height 31
click at [1388, 128] on div "Download" at bounding box center [1405, 128] width 34 height 10
